Goal: Use online tool/utility: Use online tool/utility

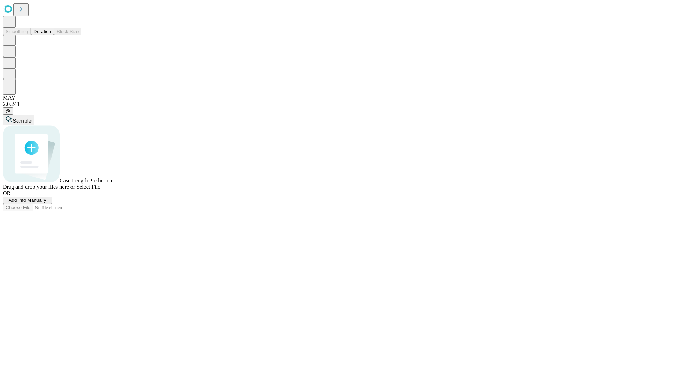
click at [100, 190] on span "Select File" at bounding box center [88, 187] width 24 height 6
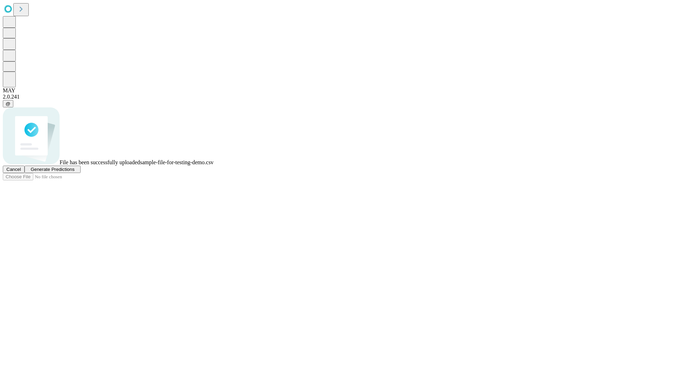
click at [74, 172] on span "Generate Predictions" at bounding box center [53, 169] width 44 height 5
